Goal: Download file/media

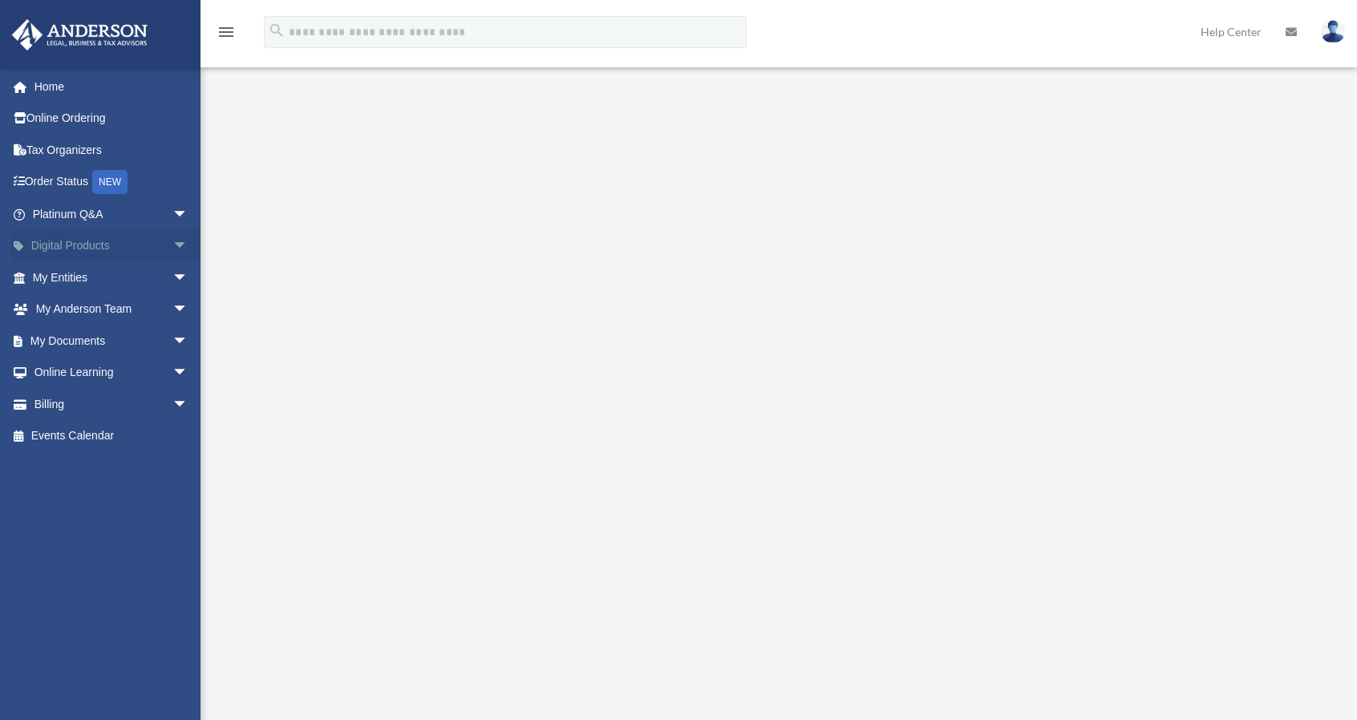
click at [172, 243] on span "arrow_drop_down" at bounding box center [188, 246] width 32 height 33
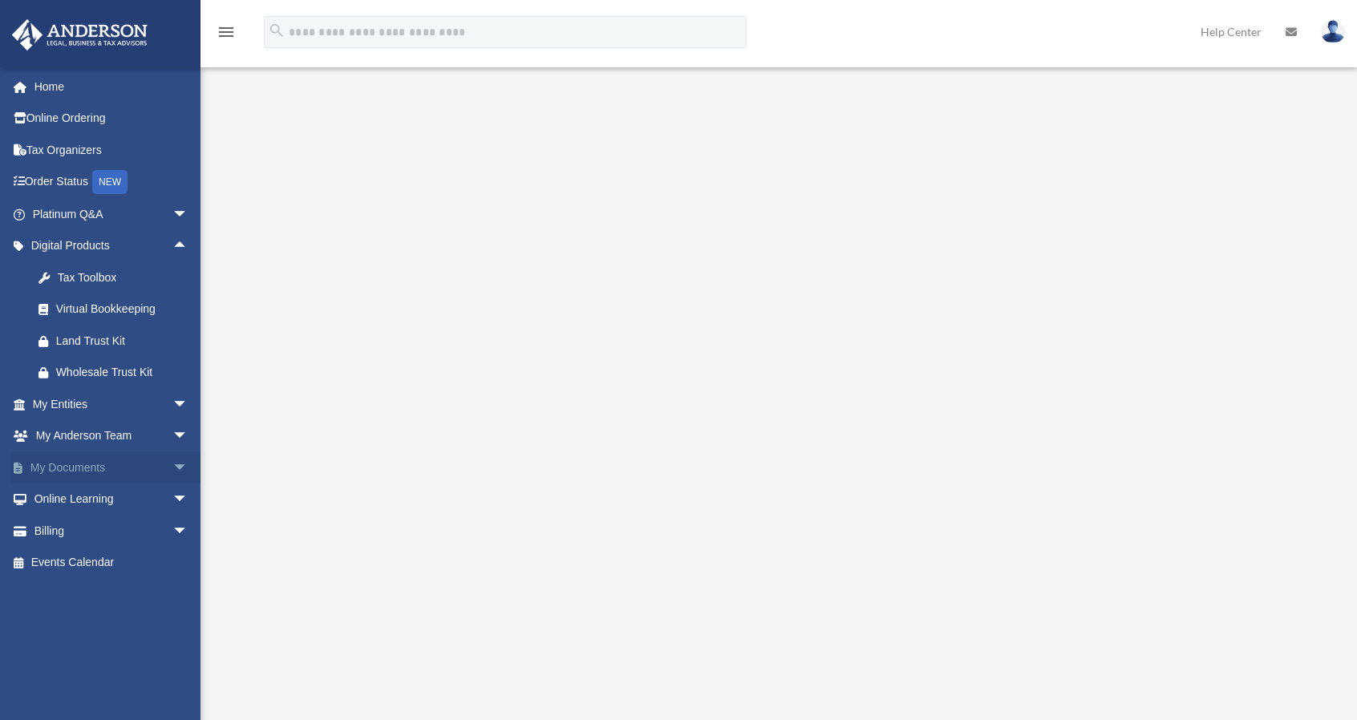
click at [172, 463] on span "arrow_drop_down" at bounding box center [188, 467] width 32 height 33
click at [51, 500] on span at bounding box center [52, 499] width 10 height 11
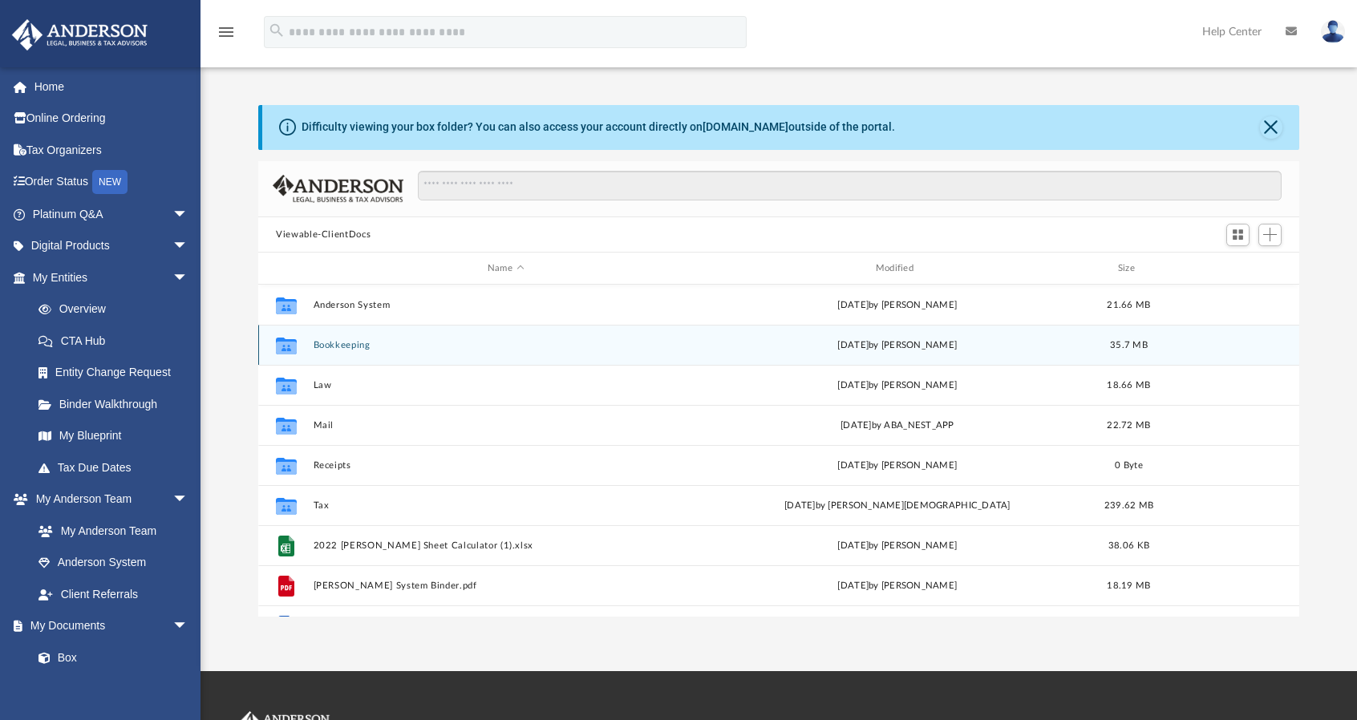
scroll to position [352, 1028]
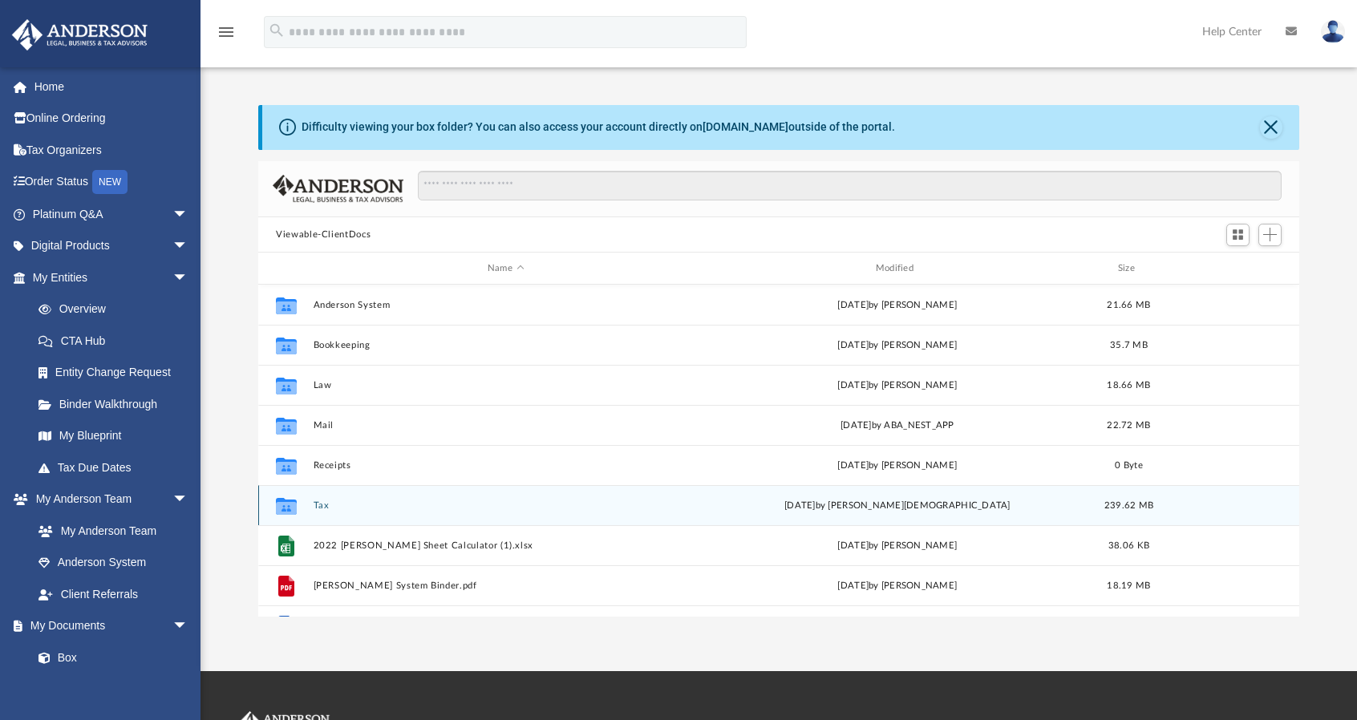
click at [319, 503] on button "Tax" at bounding box center [506, 505] width 385 height 10
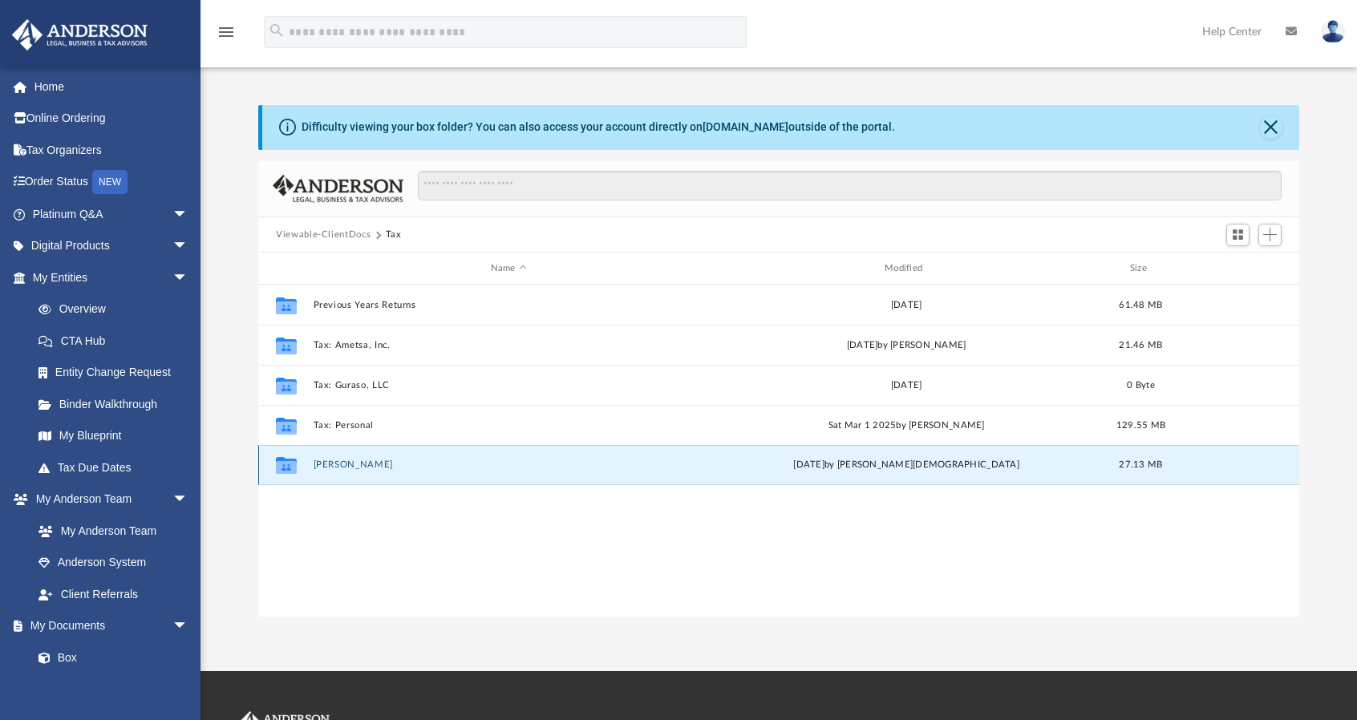
click at [356, 465] on button "[PERSON_NAME]" at bounding box center [509, 465] width 390 height 10
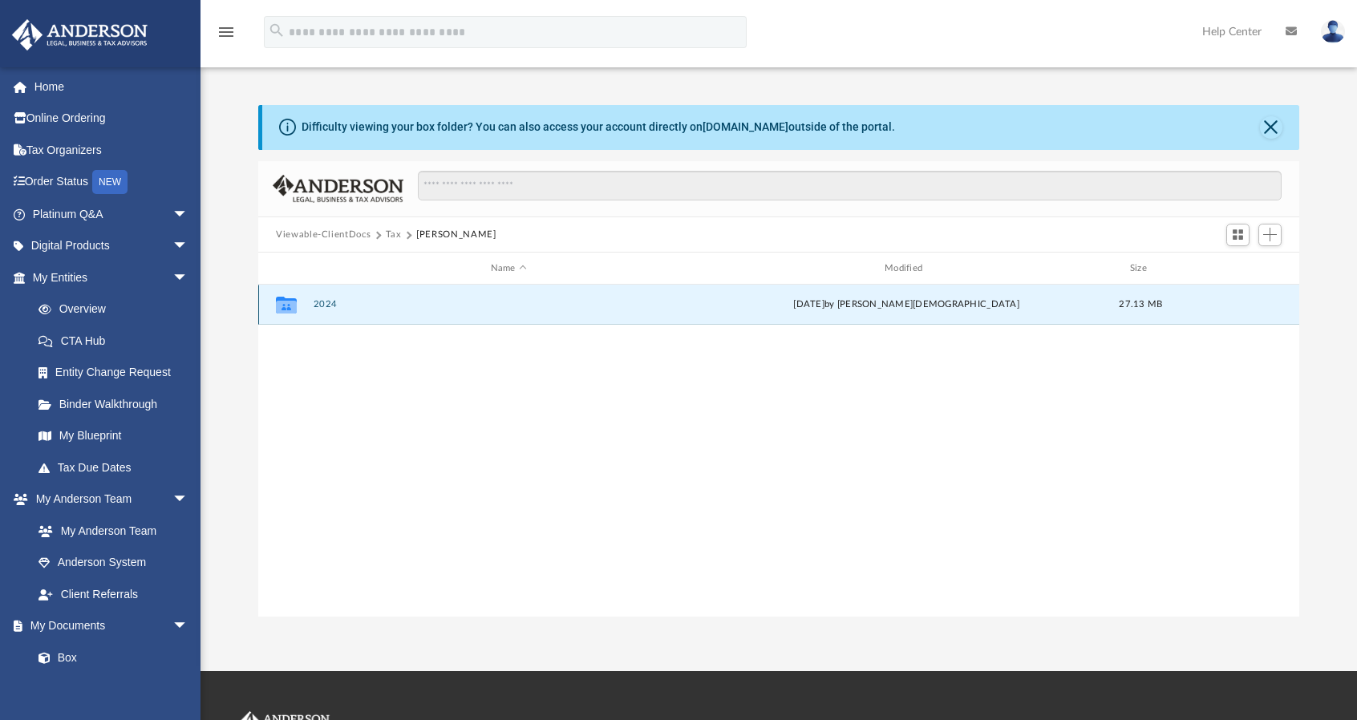
click at [324, 301] on button "2024" at bounding box center [509, 305] width 390 height 10
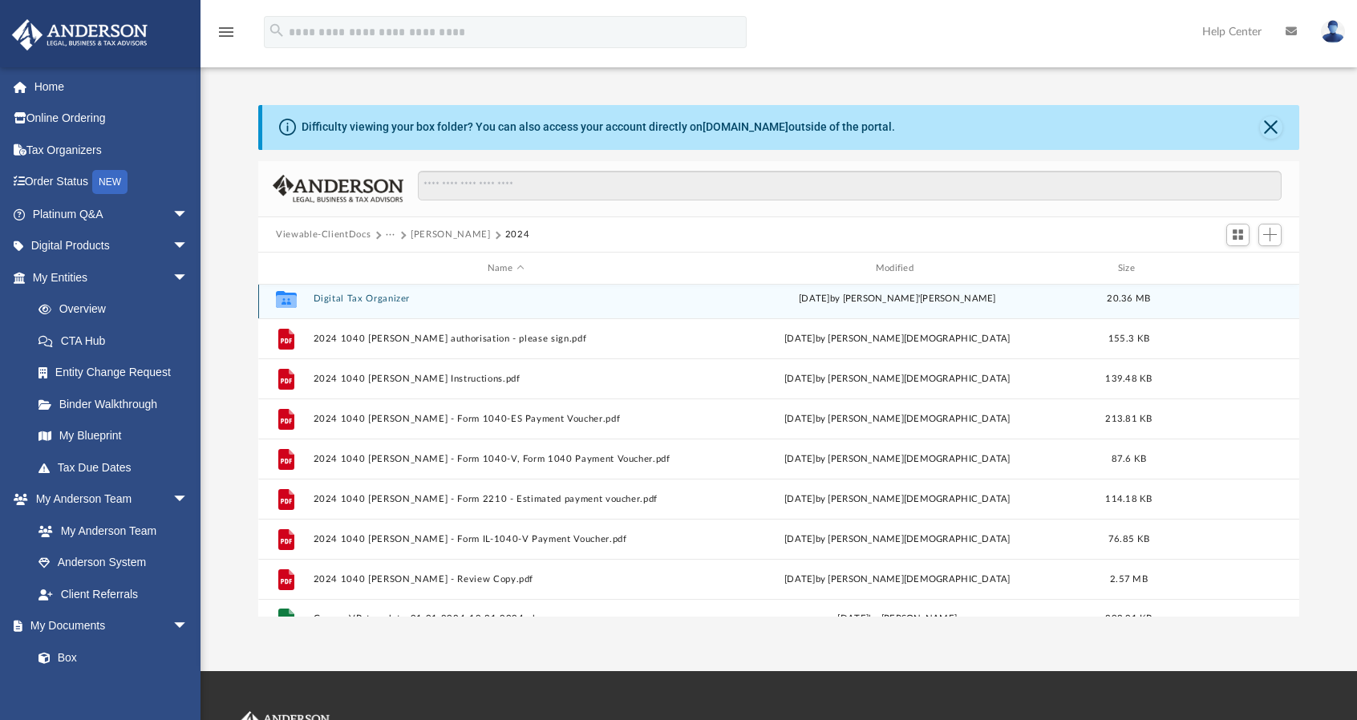
scroll to position [27, 0]
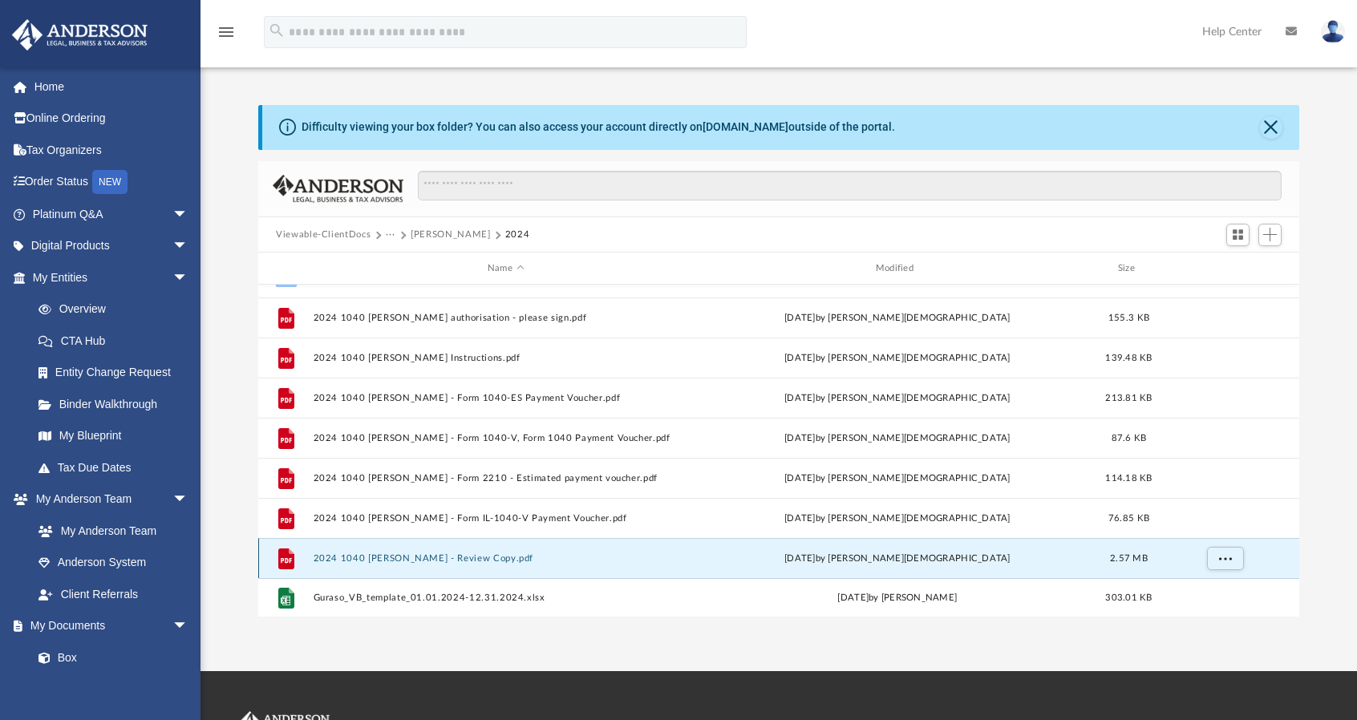
click at [481, 557] on button "2024 1040 [PERSON_NAME] - Review Copy.pdf" at bounding box center [506, 558] width 385 height 10
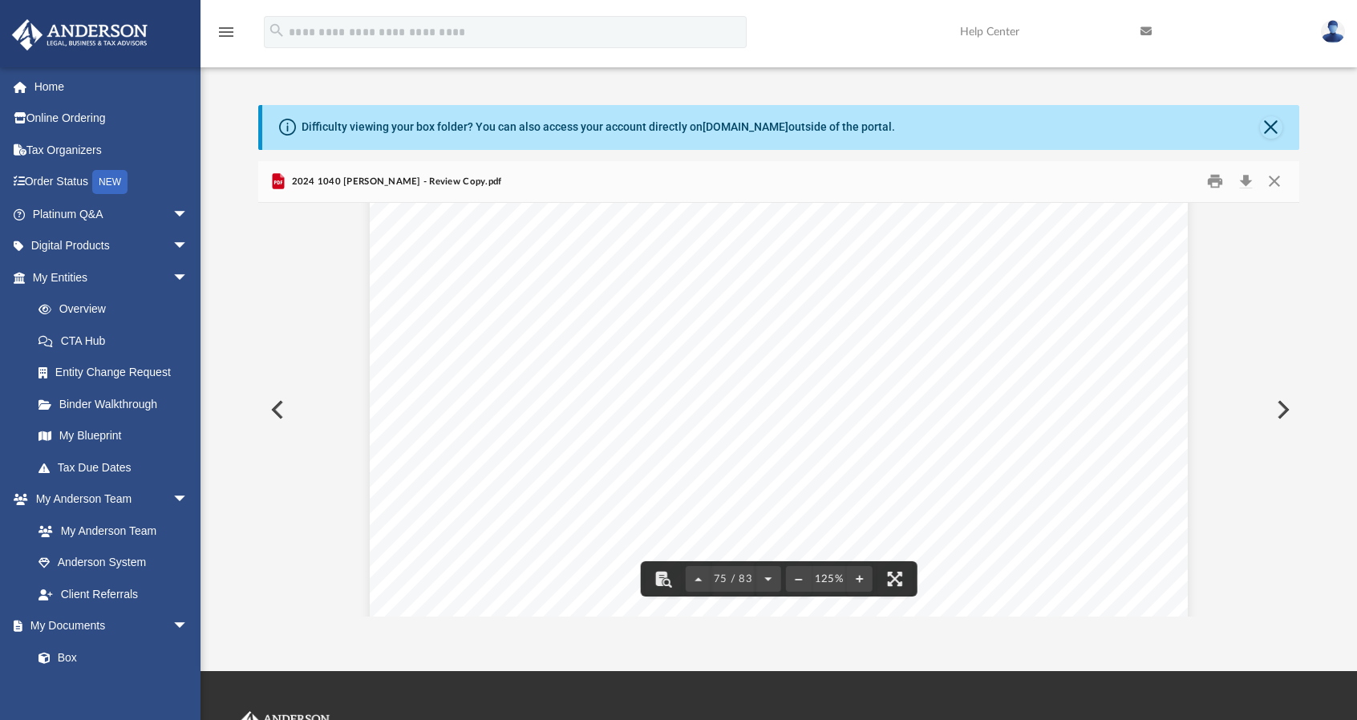
scroll to position [80689, 0]
drag, startPoint x: 1086, startPoint y: 498, endPoint x: 434, endPoint y: 296, distance: 683.2
click at [434, 296] on div "This form is authorized as outlined under the [US_STATE] Income Tax Act. Disclo…" at bounding box center [779, 155] width 818 height 1058
drag, startPoint x: 431, startPoint y: 249, endPoint x: 1098, endPoint y: 488, distance: 708.9
click at [1098, 488] on div "This form is authorized as outlined under the [US_STATE] Income Tax Act. Disclo…" at bounding box center [779, 155] width 818 height 1058
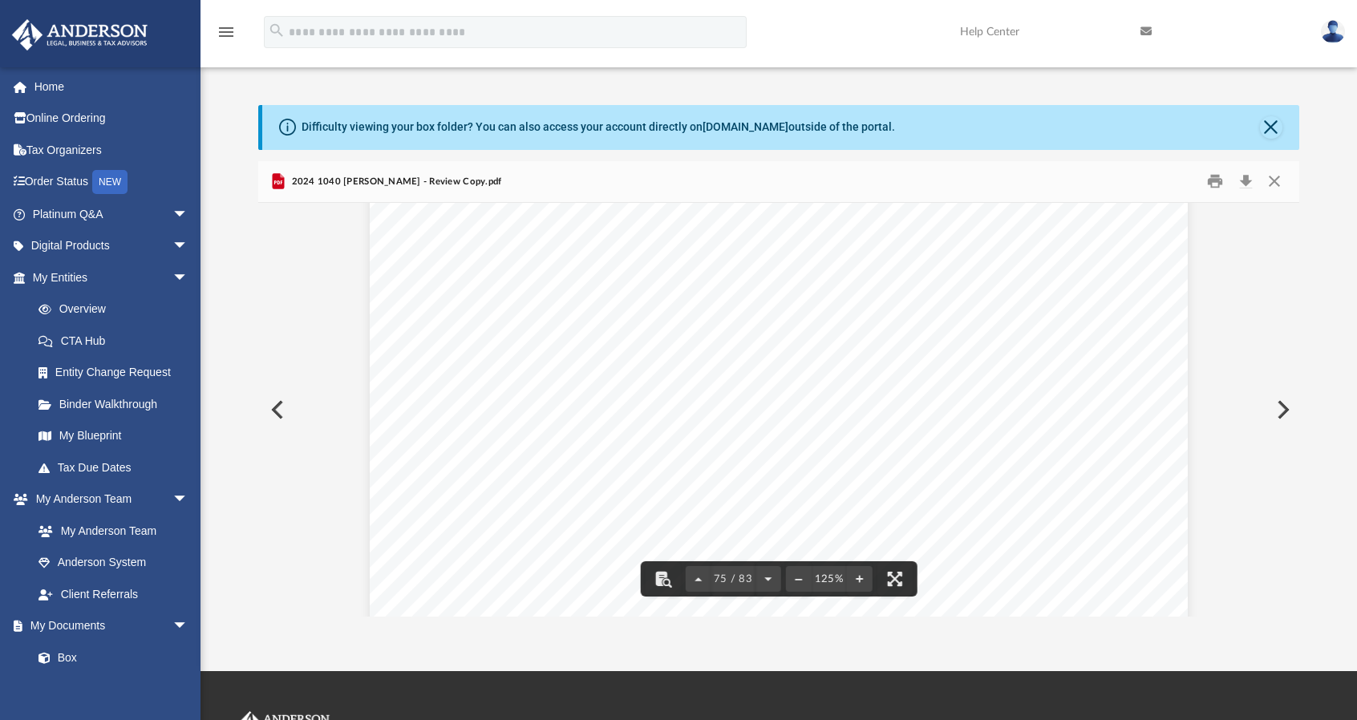
click at [922, 572] on div "This form is authorized as outlined under the [US_STATE] Income Tax Act. Disclo…" at bounding box center [779, 155] width 818 height 1058
click at [985, 543] on div "This form is authorized as outlined under the [US_STATE] Income Tax Act. Disclo…" at bounding box center [779, 155] width 818 height 1058
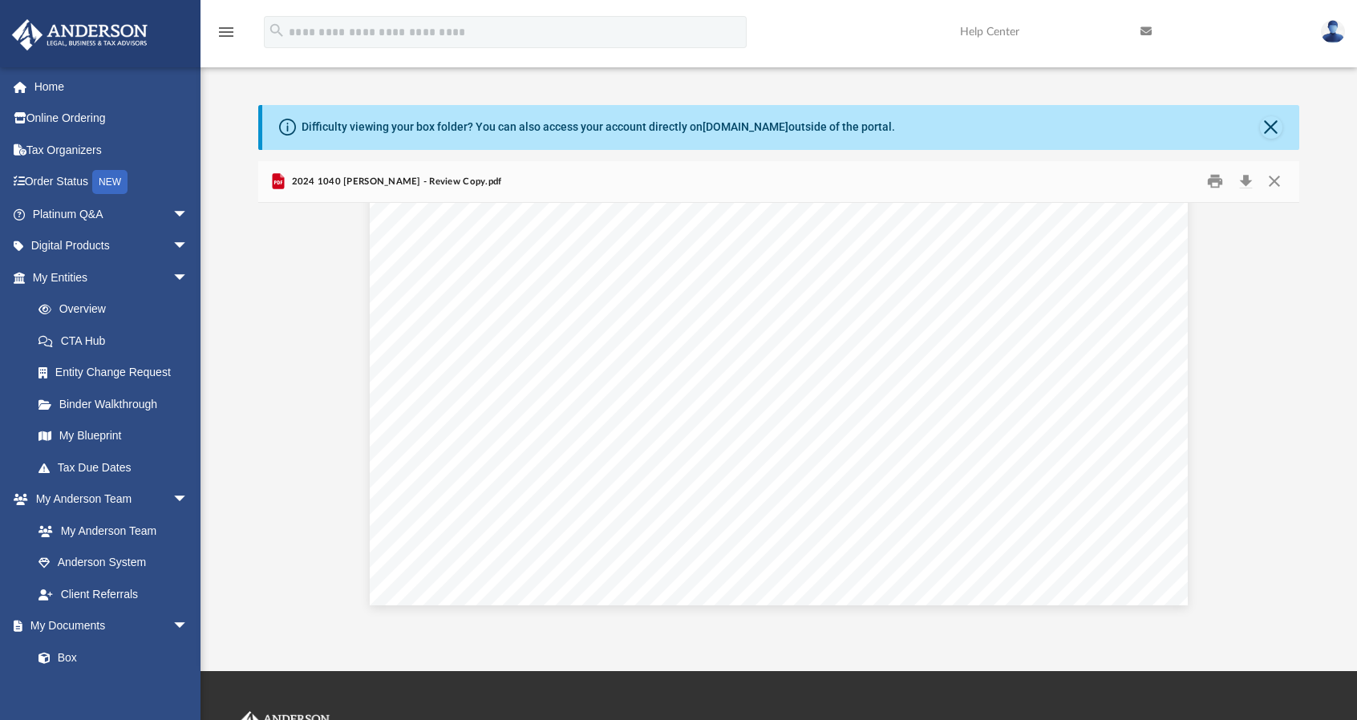
scroll to position [13631, 0]
